Goal: Information Seeking & Learning: Learn about a topic

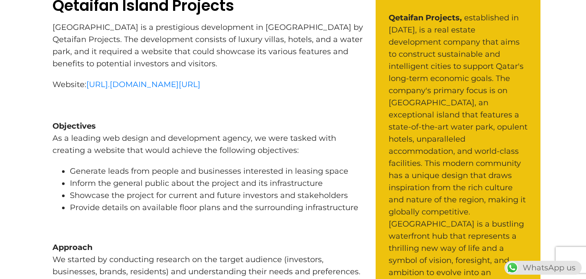
scroll to position [390, 0]
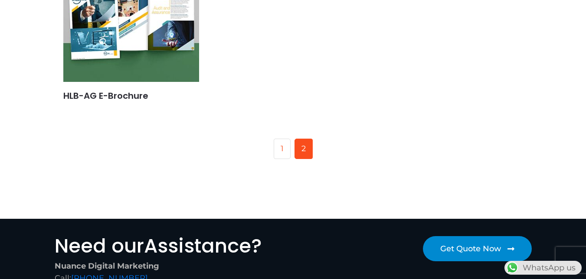
scroll to position [453, 0]
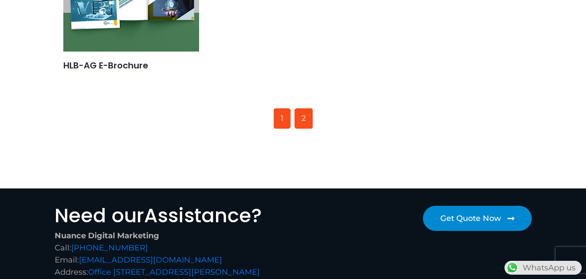
click at [286, 121] on link "1" at bounding box center [282, 118] width 17 height 21
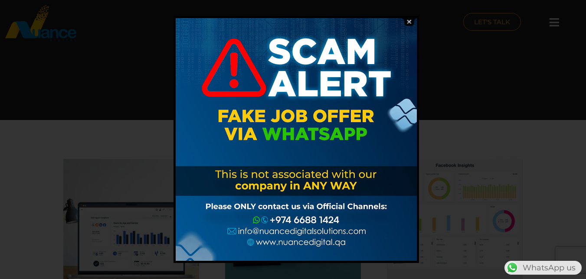
click at [408, 23] on img at bounding box center [409, 22] width 16 height 8
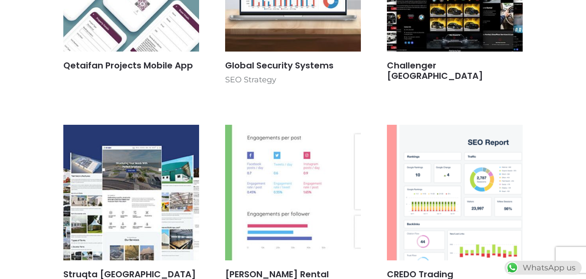
scroll to position [434, 0]
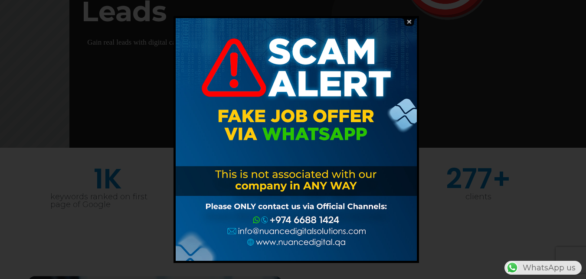
click at [410, 22] on img at bounding box center [409, 22] width 16 height 8
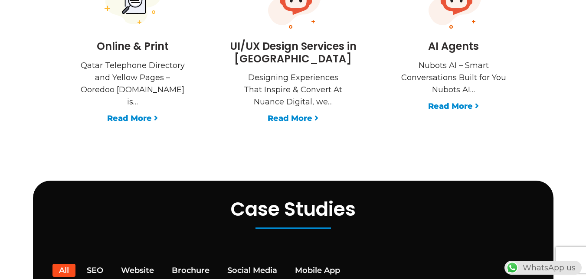
scroll to position [1561, 0]
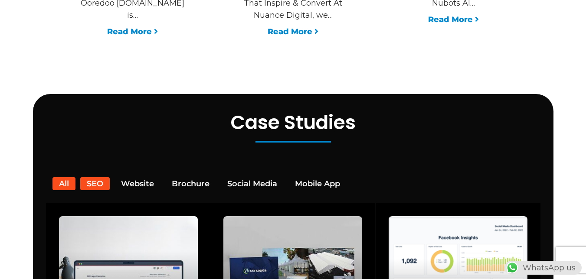
click at [98, 177] on button "SEO" at bounding box center [94, 183] width 29 height 13
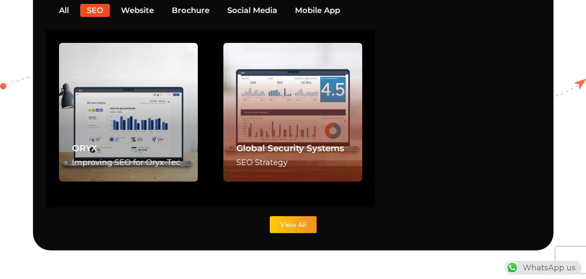
scroll to position [1647, 0]
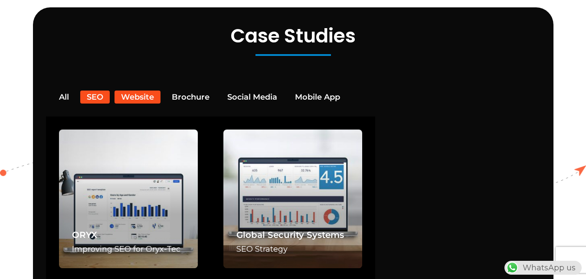
click at [140, 91] on button "Website" at bounding box center [137, 97] width 46 height 13
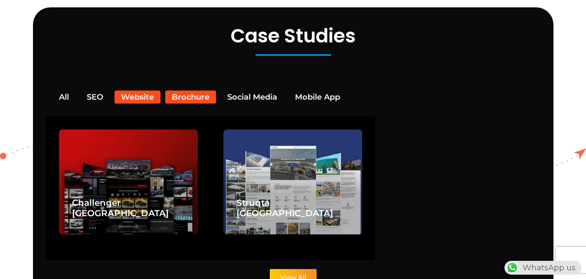
click at [203, 91] on button "Brochure" at bounding box center [190, 97] width 51 height 13
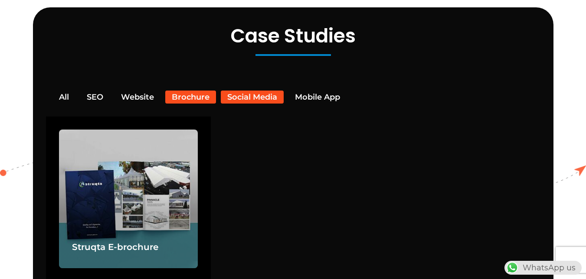
click at [248, 91] on button "Social Media" at bounding box center [252, 97] width 63 height 13
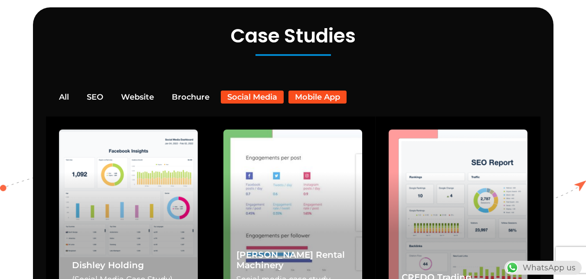
click at [319, 91] on button "Mobile App" at bounding box center [317, 97] width 58 height 13
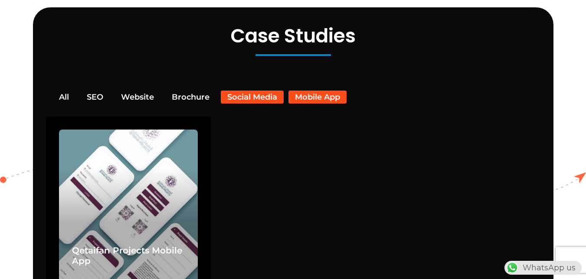
click at [247, 91] on button "Social Media" at bounding box center [252, 97] width 63 height 13
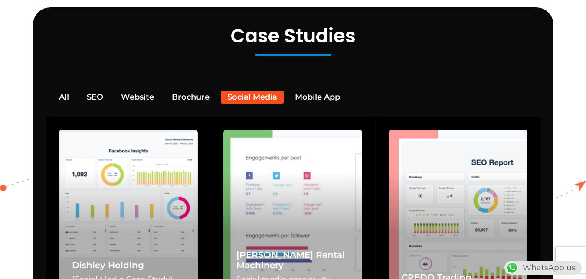
scroll to position [1777, 0]
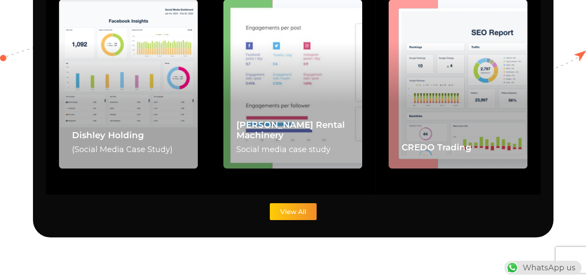
click at [283, 209] on span "View All" at bounding box center [293, 212] width 26 height 7
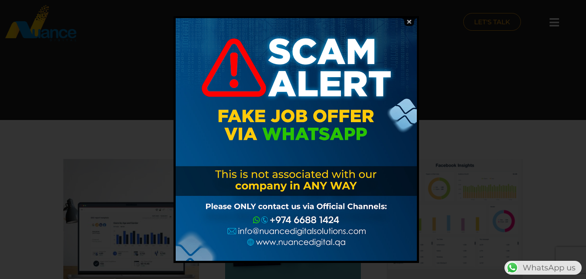
click at [411, 22] on img at bounding box center [409, 22] width 16 height 8
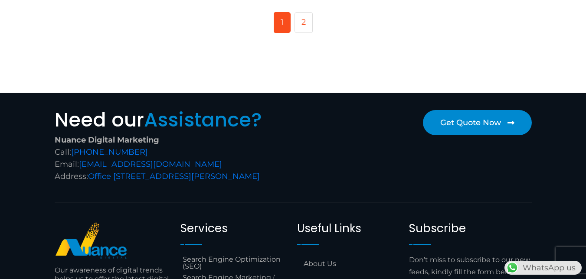
scroll to position [650, 0]
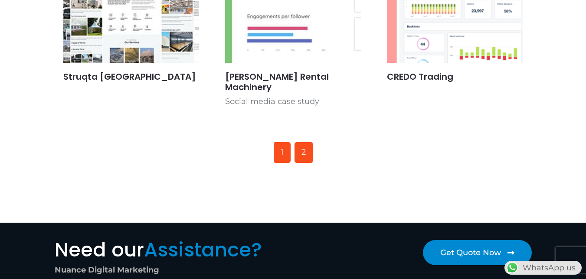
click at [305, 143] on link "2" at bounding box center [303, 152] width 18 height 21
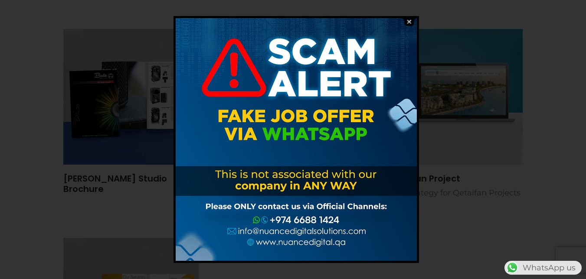
click at [408, 22] on img at bounding box center [409, 22] width 16 height 8
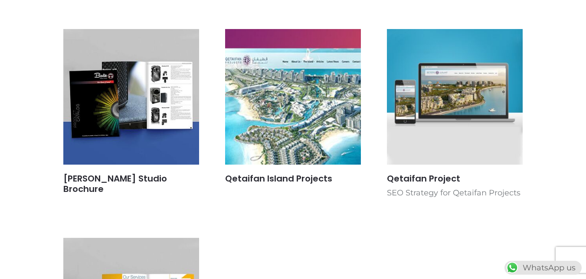
click at [311, 141] on img at bounding box center [293, 97] width 144 height 144
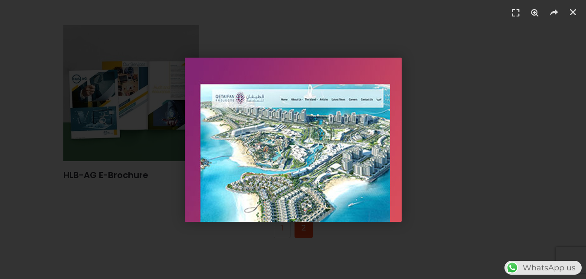
scroll to position [347, 0]
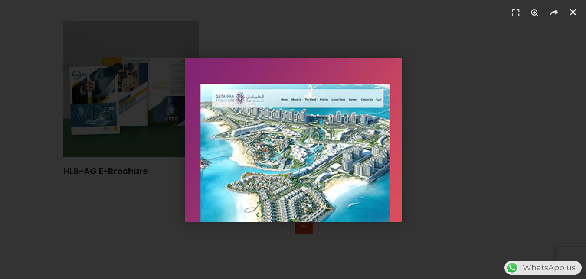
click at [574, 13] on icon "Close (Esc)" at bounding box center [572, 12] width 9 height 9
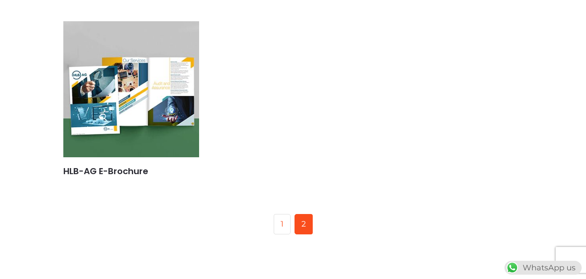
scroll to position [217, 0]
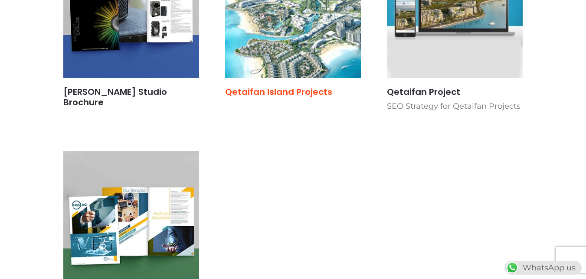
click at [296, 91] on link "Qetaifan Island Projects" at bounding box center [278, 92] width 107 height 12
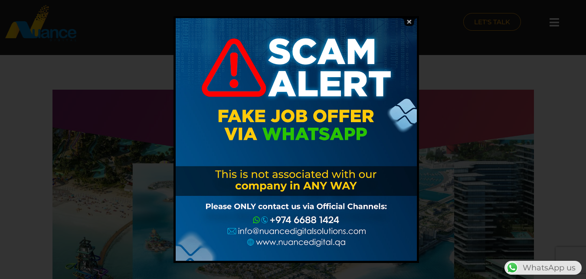
click at [409, 22] on img at bounding box center [409, 22] width 16 height 8
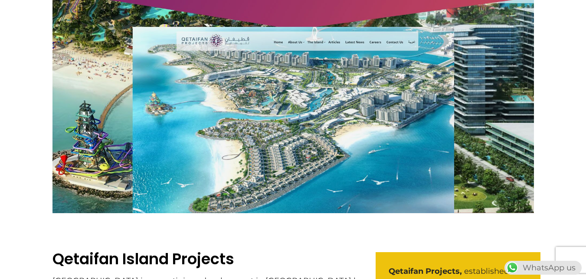
scroll to position [87, 0]
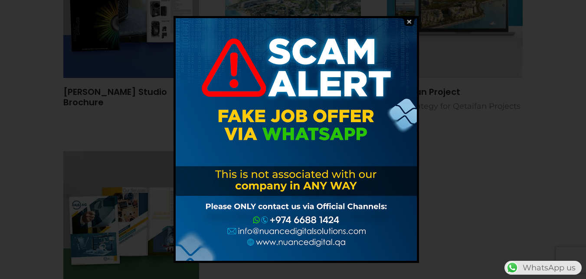
click at [409, 21] on img at bounding box center [409, 22] width 16 height 8
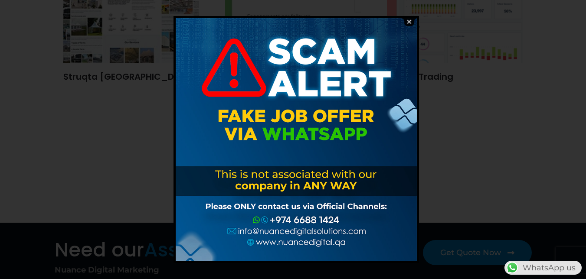
click at [410, 20] on img at bounding box center [409, 22] width 16 height 8
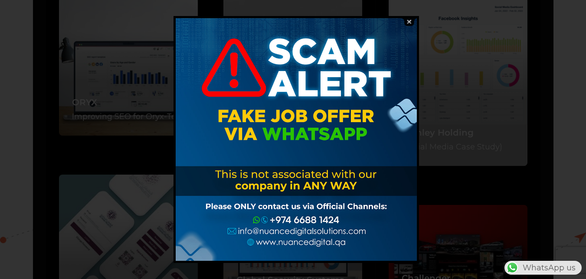
scroll to position [1777, 0]
click at [408, 19] on img at bounding box center [409, 22] width 16 height 8
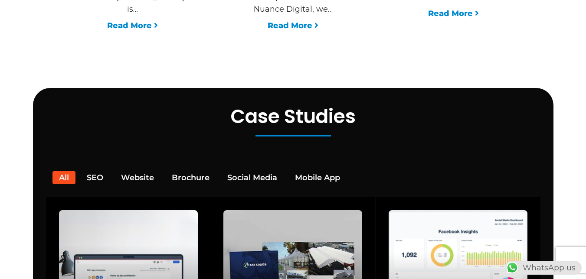
scroll to position [1561, 0]
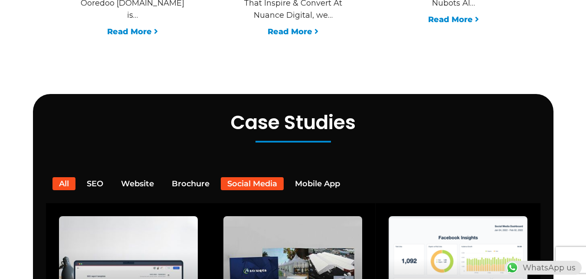
click at [234, 177] on button "Social Media" at bounding box center [252, 183] width 63 height 13
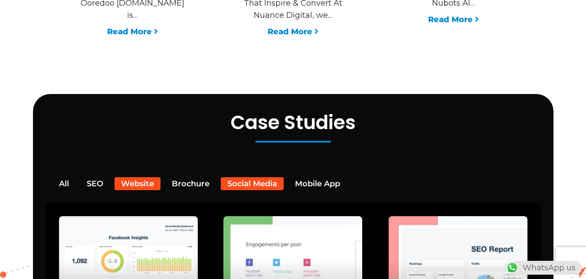
click at [130, 177] on button "Website" at bounding box center [137, 183] width 46 height 13
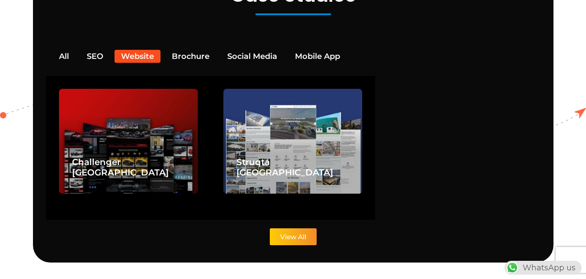
scroll to position [1691, 0]
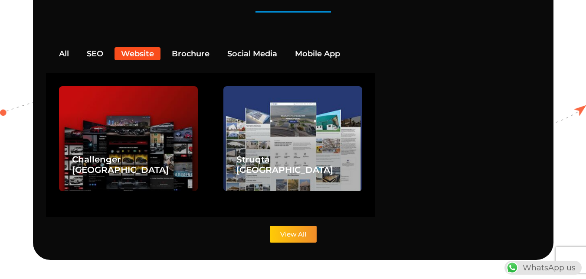
click at [296, 231] on span "View All" at bounding box center [293, 234] width 26 height 7
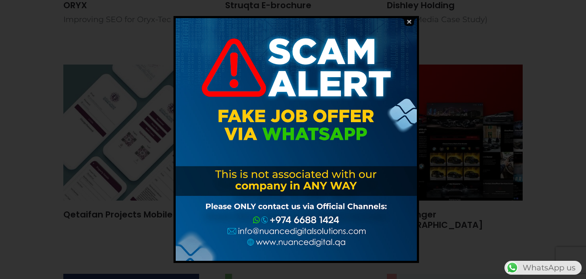
click at [412, 20] on img at bounding box center [409, 22] width 16 height 8
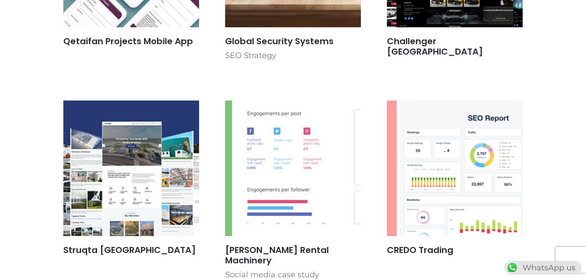
scroll to position [607, 0]
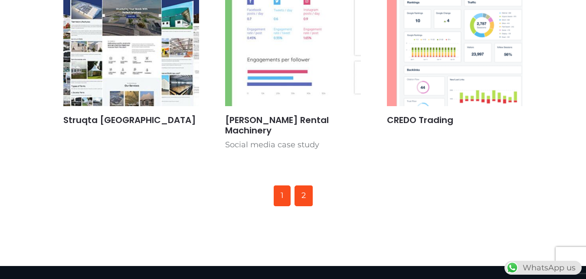
click at [302, 189] on link "2" at bounding box center [303, 196] width 18 height 21
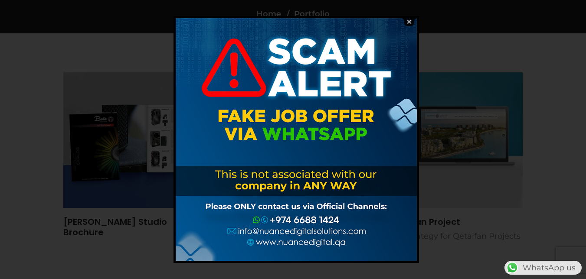
click at [411, 20] on img at bounding box center [409, 22] width 16 height 8
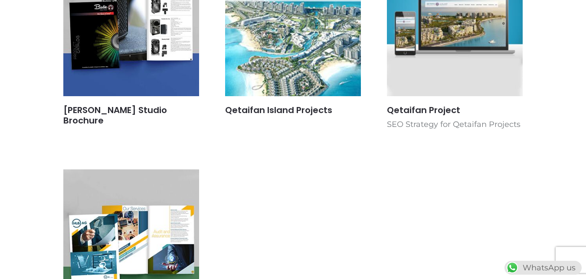
scroll to position [130, 0]
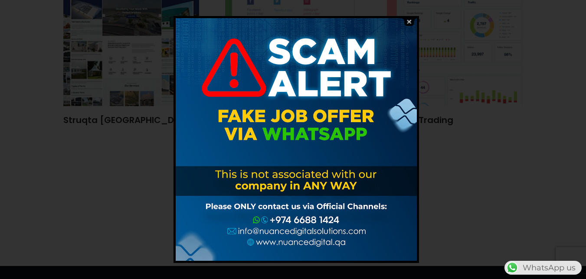
click at [408, 23] on img at bounding box center [409, 22] width 16 height 8
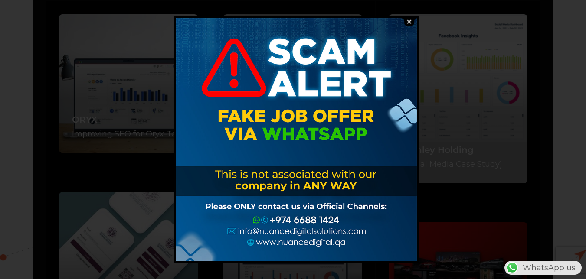
scroll to position [1691, 0]
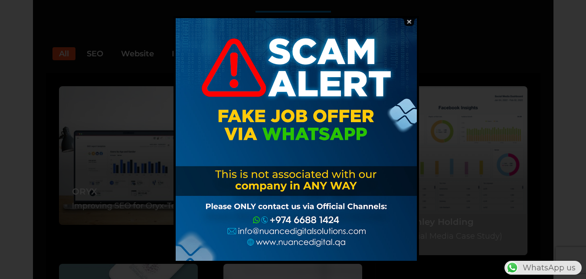
click at [408, 20] on img at bounding box center [409, 22] width 16 height 8
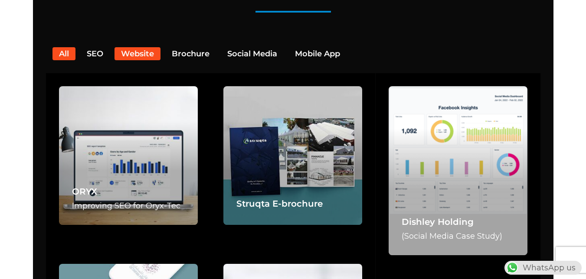
click at [134, 47] on button "Website" at bounding box center [137, 53] width 46 height 13
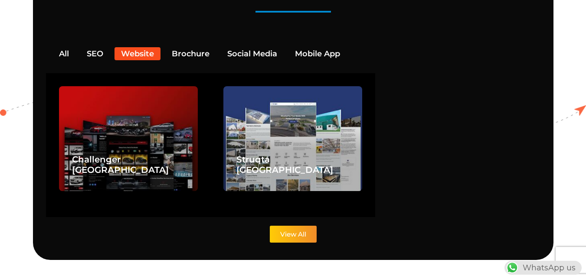
click at [301, 231] on span "View All" at bounding box center [293, 234] width 26 height 7
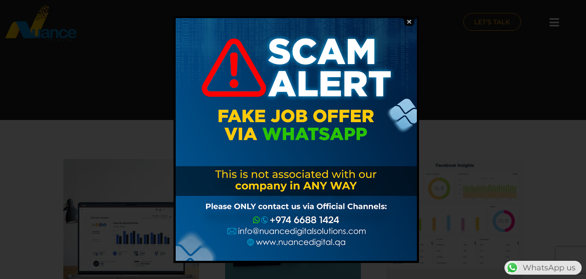
click at [410, 19] on img at bounding box center [409, 22] width 16 height 8
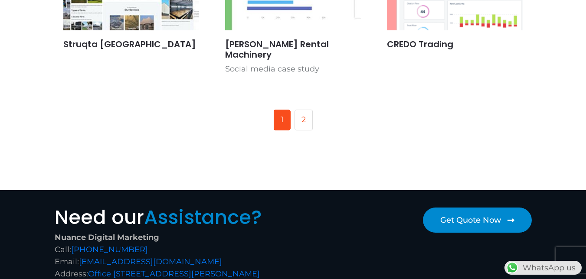
scroll to position [694, 0]
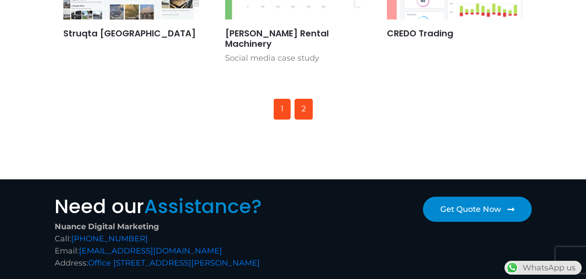
click at [304, 103] on link "2" at bounding box center [303, 109] width 18 height 21
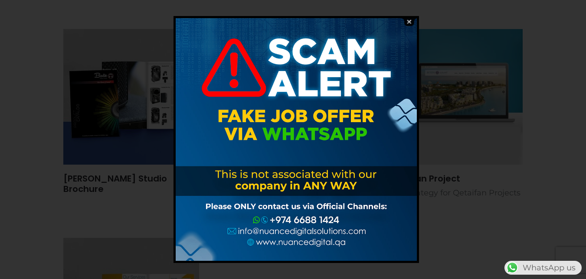
click at [410, 20] on img at bounding box center [409, 22] width 16 height 8
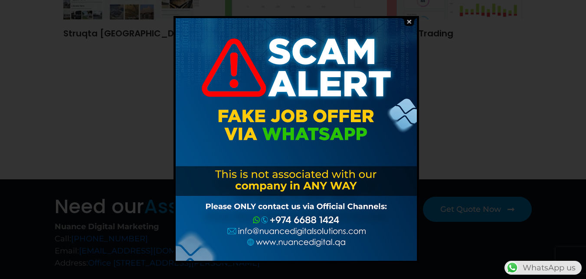
click at [408, 20] on img at bounding box center [409, 22] width 16 height 8
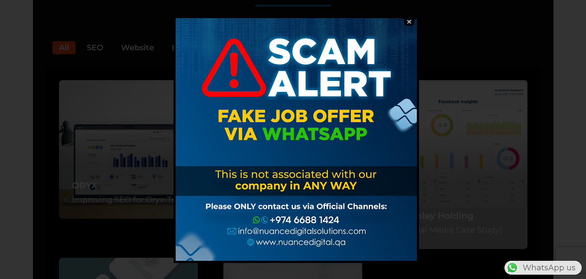
click at [410, 21] on img at bounding box center [409, 22] width 16 height 8
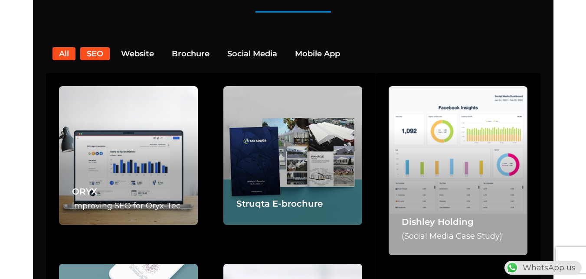
click at [90, 47] on button "SEO" at bounding box center [94, 53] width 29 height 13
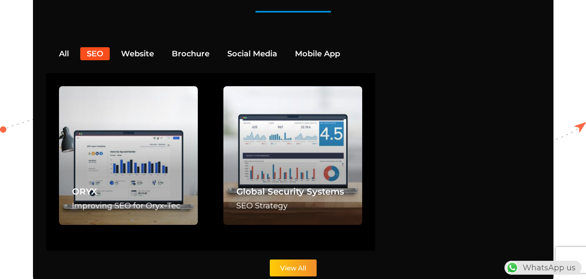
click at [302, 265] on span "View All" at bounding box center [293, 268] width 26 height 7
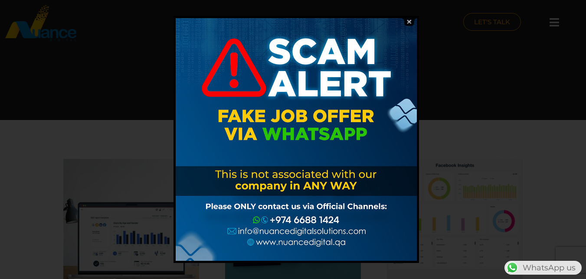
click at [410, 20] on img at bounding box center [409, 22] width 16 height 8
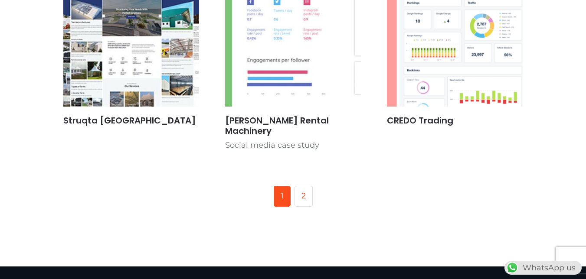
scroll to position [607, 0]
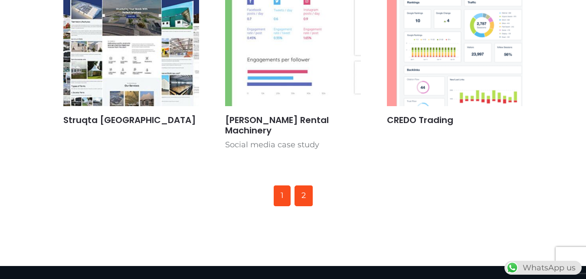
click at [308, 186] on link "2" at bounding box center [303, 196] width 18 height 21
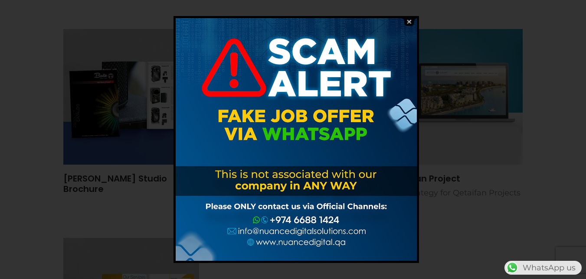
click at [406, 23] on img at bounding box center [409, 22] width 16 height 8
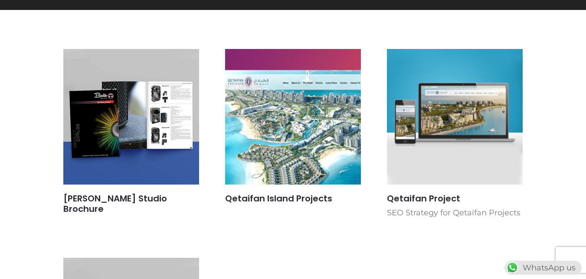
scroll to position [130, 0]
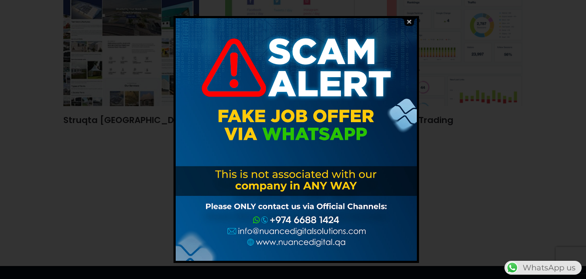
click at [411, 20] on img at bounding box center [409, 22] width 16 height 8
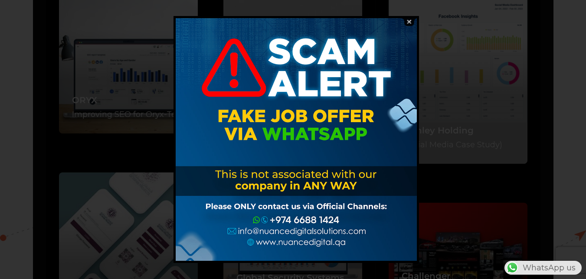
scroll to position [1691, 0]
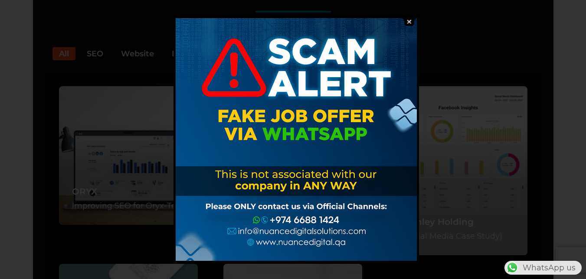
click at [407, 20] on img at bounding box center [409, 22] width 16 height 8
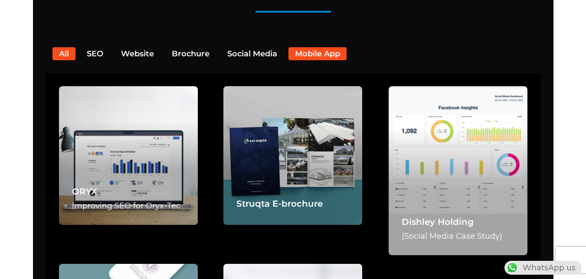
click at [326, 47] on button "Mobile App" at bounding box center [317, 53] width 58 height 13
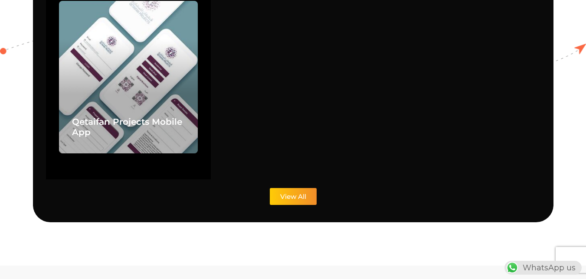
scroll to position [1777, 0]
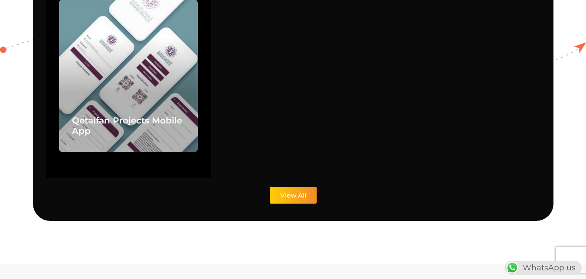
click at [307, 187] on link "View All" at bounding box center [293, 195] width 47 height 17
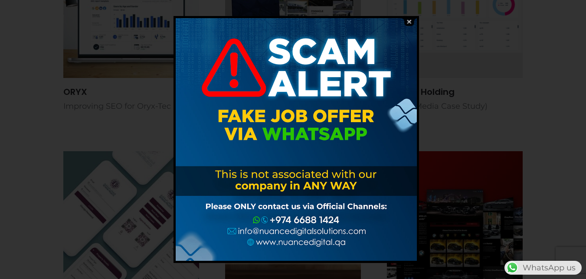
click at [406, 22] on img at bounding box center [409, 22] width 16 height 8
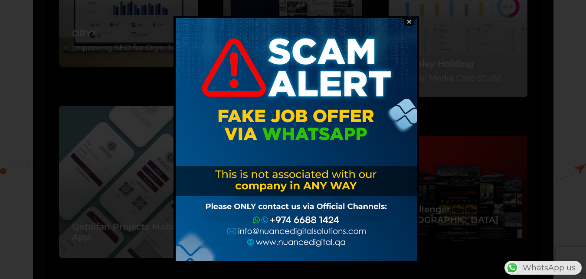
scroll to position [1777, 0]
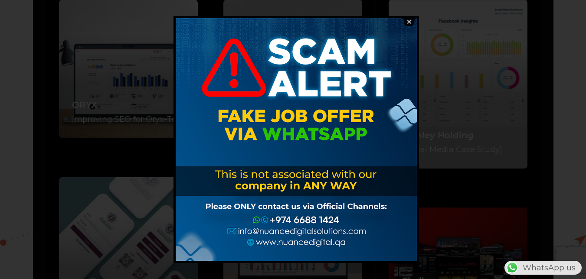
click at [408, 23] on img at bounding box center [409, 22] width 16 height 8
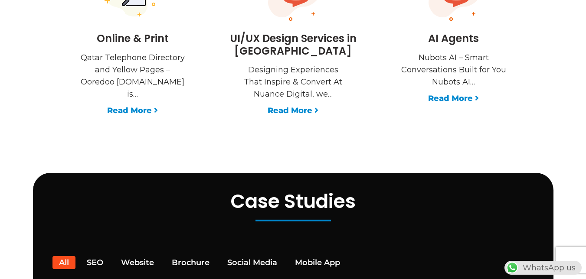
scroll to position [1604, 0]
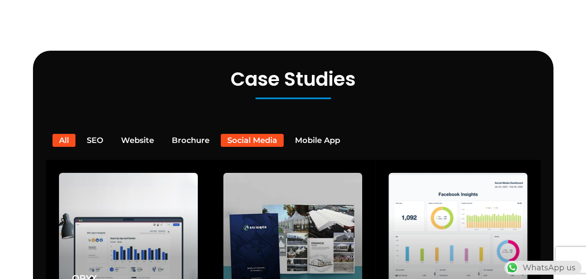
click at [256, 134] on button "Social Media" at bounding box center [252, 140] width 63 height 13
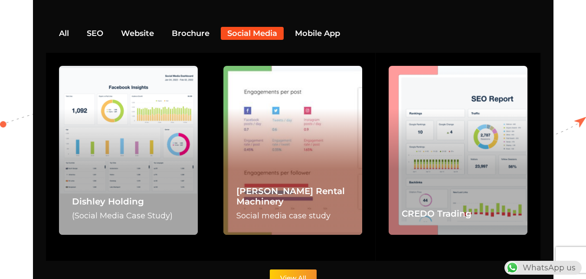
scroll to position [1691, 0]
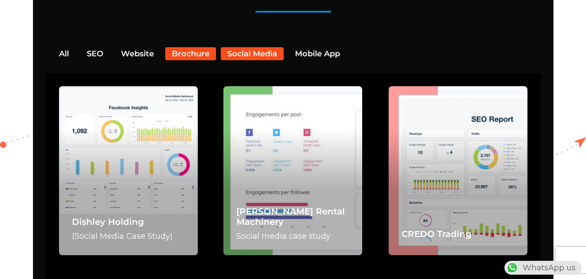
click at [193, 47] on button "Brochure" at bounding box center [190, 53] width 51 height 13
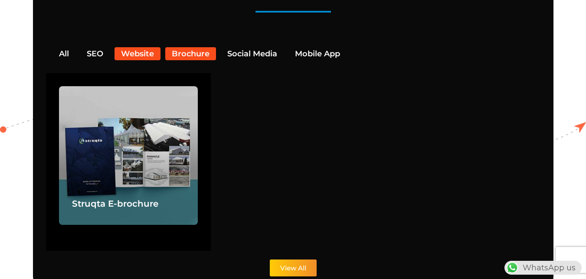
click at [138, 47] on button "Website" at bounding box center [137, 53] width 46 height 13
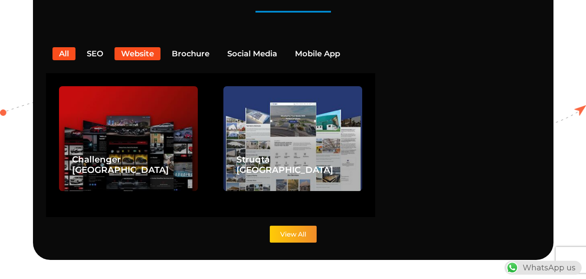
click at [66, 47] on button "All" at bounding box center [63, 53] width 23 height 13
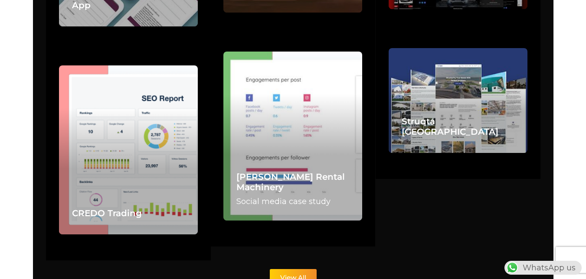
scroll to position [2124, 0]
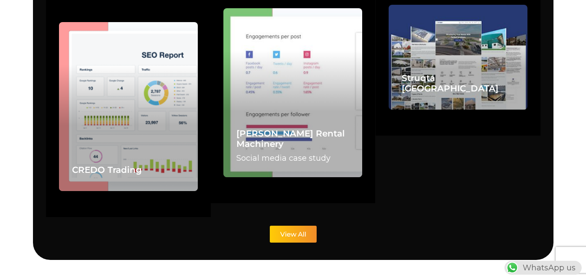
click at [304, 231] on span "View All" at bounding box center [293, 234] width 26 height 7
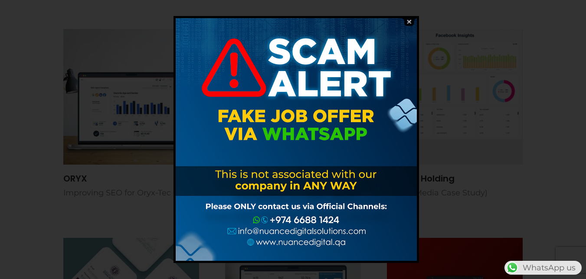
click at [409, 21] on img at bounding box center [409, 22] width 16 height 8
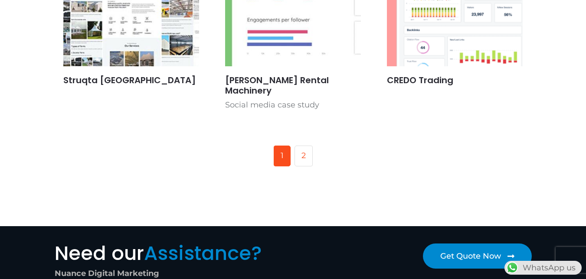
scroll to position [650, 0]
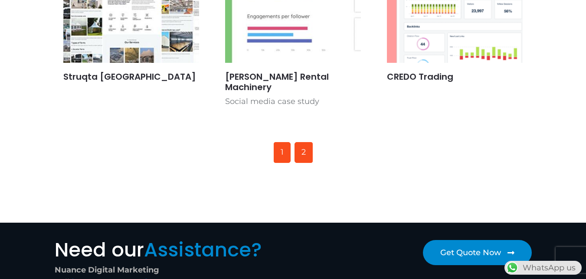
click at [299, 143] on link "2" at bounding box center [303, 152] width 18 height 21
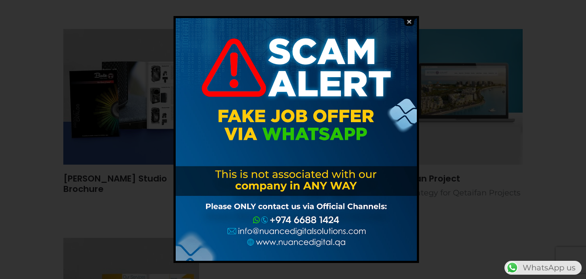
click at [410, 21] on img at bounding box center [409, 22] width 16 height 8
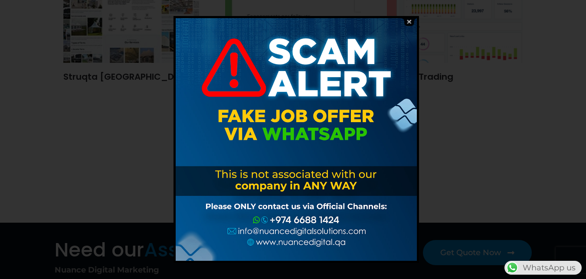
click at [412, 20] on img at bounding box center [409, 22] width 16 height 8
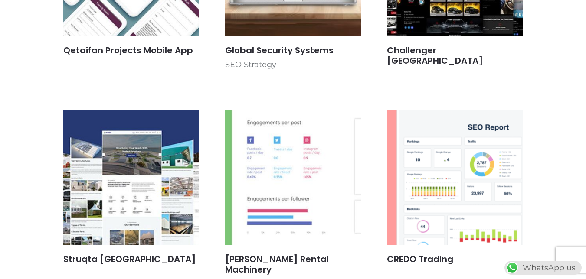
scroll to position [453, 0]
